Goal: Transaction & Acquisition: Purchase product/service

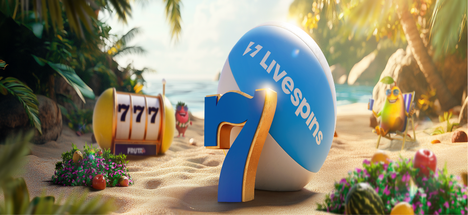
click at [7, 212] on span "minus icon" at bounding box center [7, 212] width 0 height 0
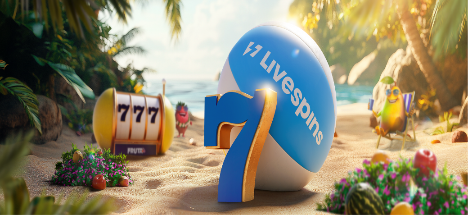
click at [7, 212] on span "minus icon" at bounding box center [7, 212] width 0 height 0
type input "**"
click at [47, 214] on span "Talleta ja pelaa" at bounding box center [27, 218] width 40 height 7
click at [51, 36] on span "Kirjaudu" at bounding box center [62, 32] width 22 height 7
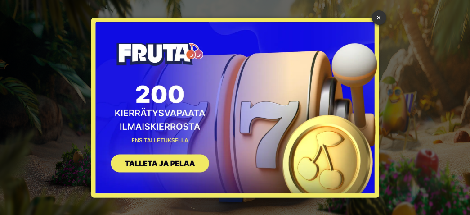
click at [264, 77] on div "× SIGN UP" at bounding box center [235, 108] width 288 height 180
click at [377, 16] on link "×" at bounding box center [379, 17] width 14 height 14
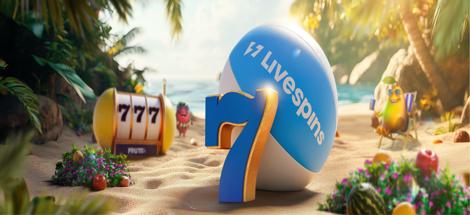
click at [58, 26] on img "Primary" at bounding box center [31, 15] width 54 height 22
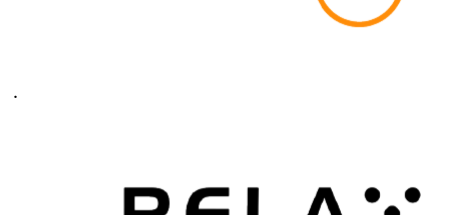
scroll to position [1766, 0]
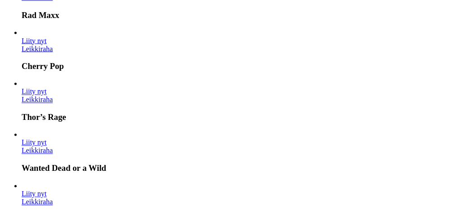
scroll to position [447, 0]
